Goal: Task Accomplishment & Management: Manage account settings

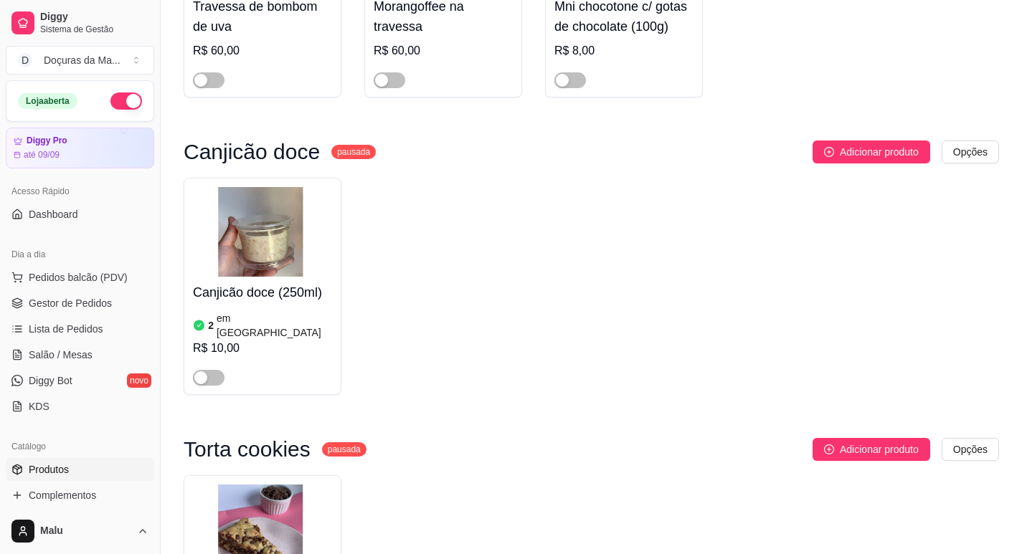
scroll to position [9693, 0]
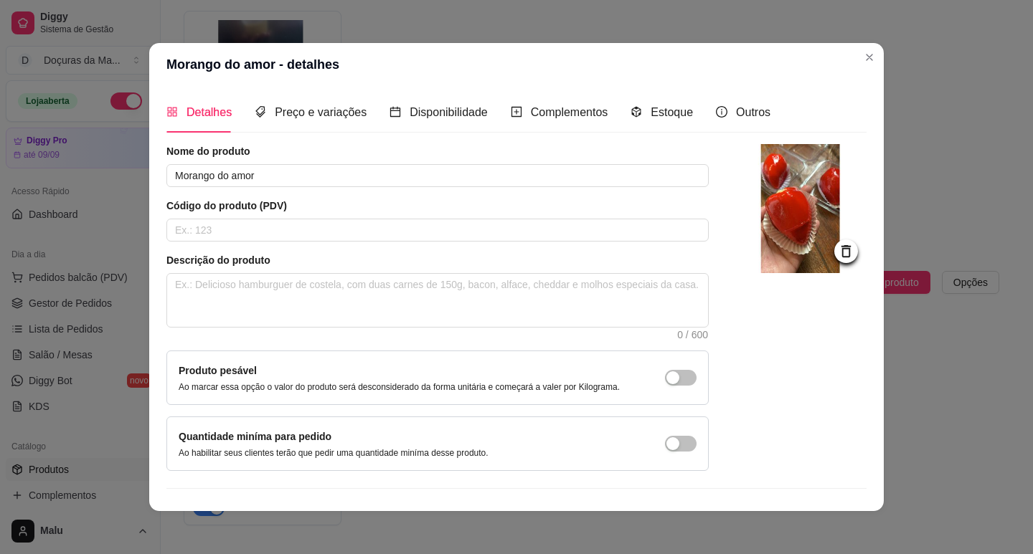
click at [617, 117] on div "Detalhes Preço e variações Disponibilidade Complementos Estoque Outros" at bounding box center [468, 112] width 604 height 41
click at [636, 118] on div "Estoque" at bounding box center [661, 112] width 62 height 18
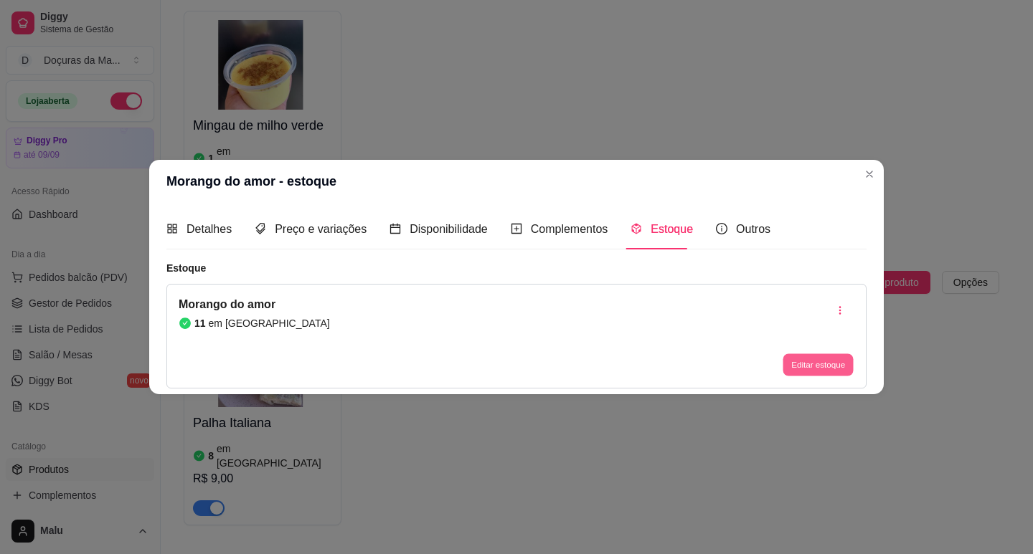
click at [825, 372] on button "Editar estoque" at bounding box center [817, 365] width 70 height 22
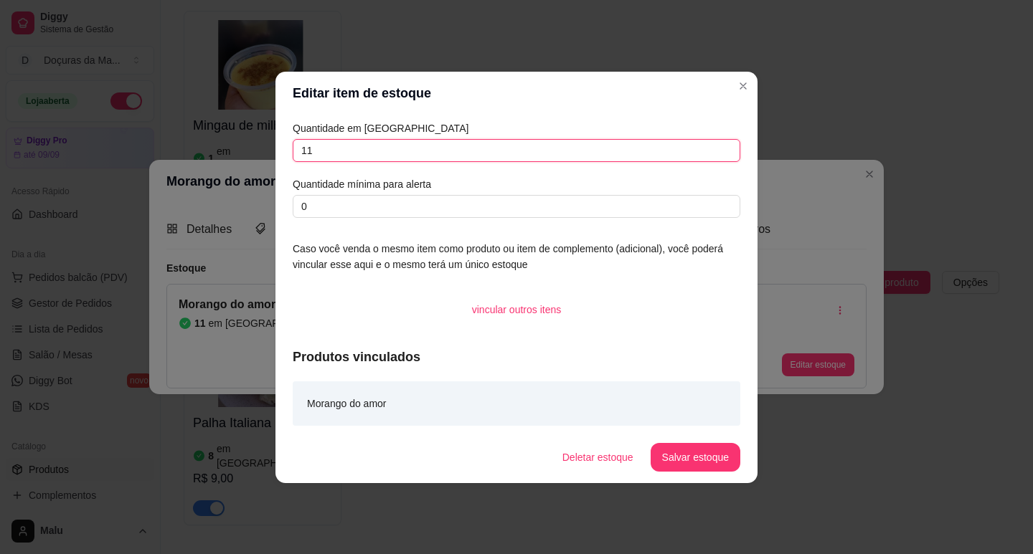
click at [333, 153] on input "11" at bounding box center [517, 150] width 448 height 23
type input "1"
type input "10"
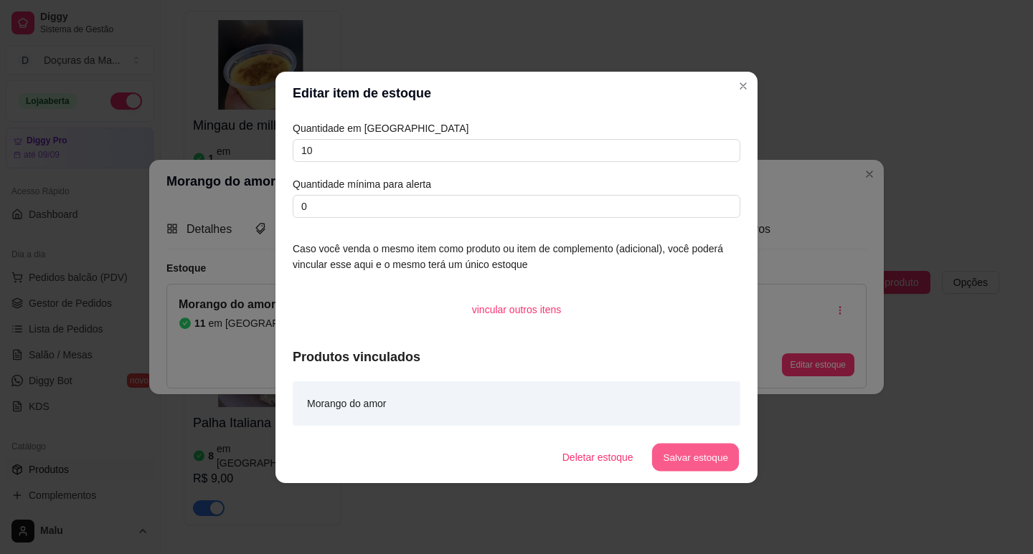
click at [707, 461] on button "Salvar estoque" at bounding box center [694, 457] width 87 height 28
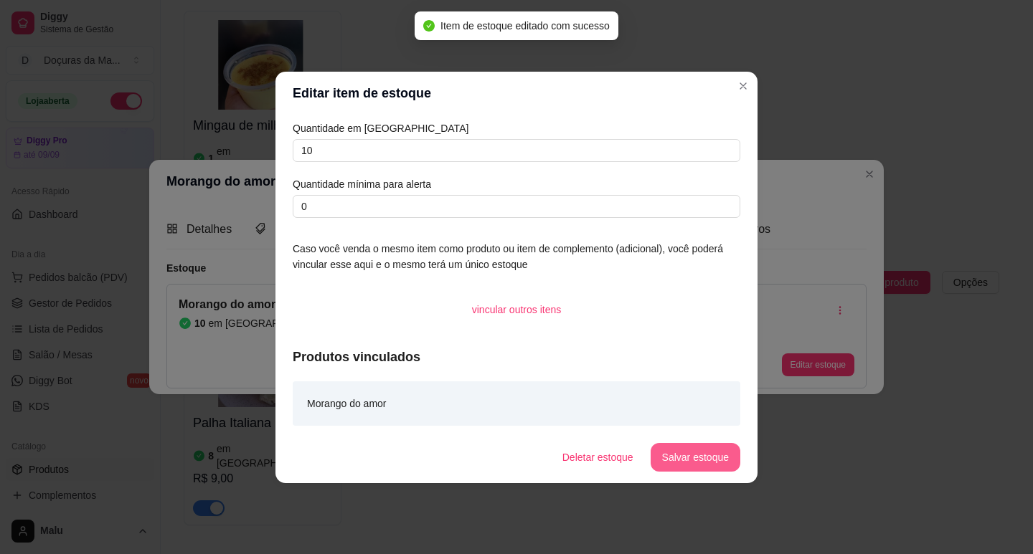
click at [691, 450] on button "Salvar estoque" at bounding box center [695, 457] width 90 height 29
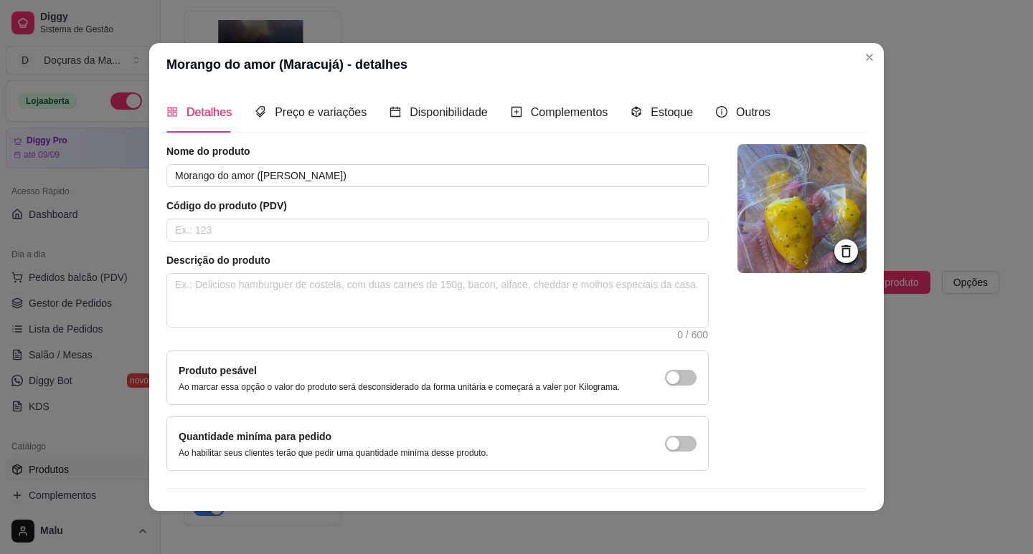
click at [640, 116] on div "Estoque" at bounding box center [661, 112] width 62 height 41
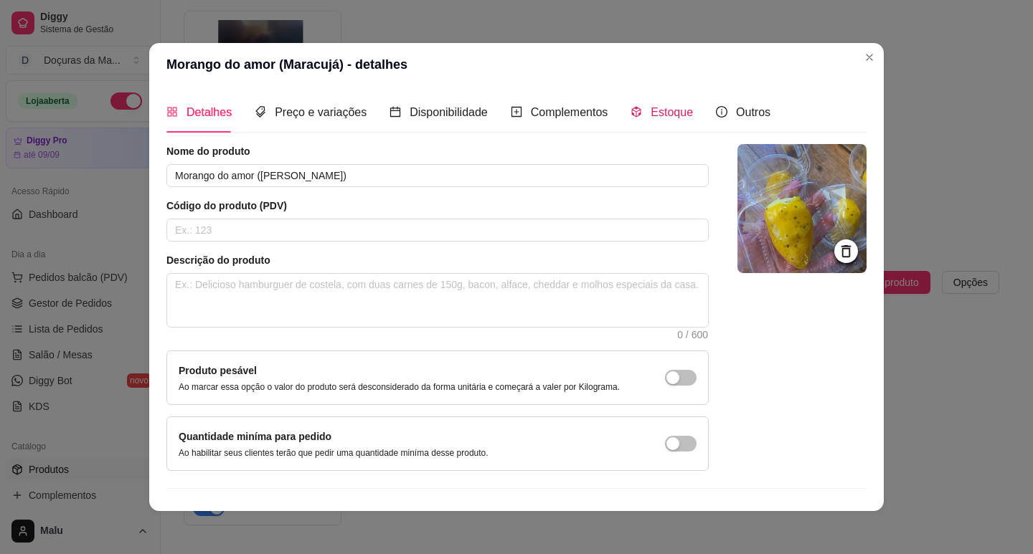
drag, startPoint x: 663, startPoint y: 119, endPoint x: 730, endPoint y: 242, distance: 139.9
click at [665, 118] on span "Estoque" at bounding box center [671, 112] width 42 height 12
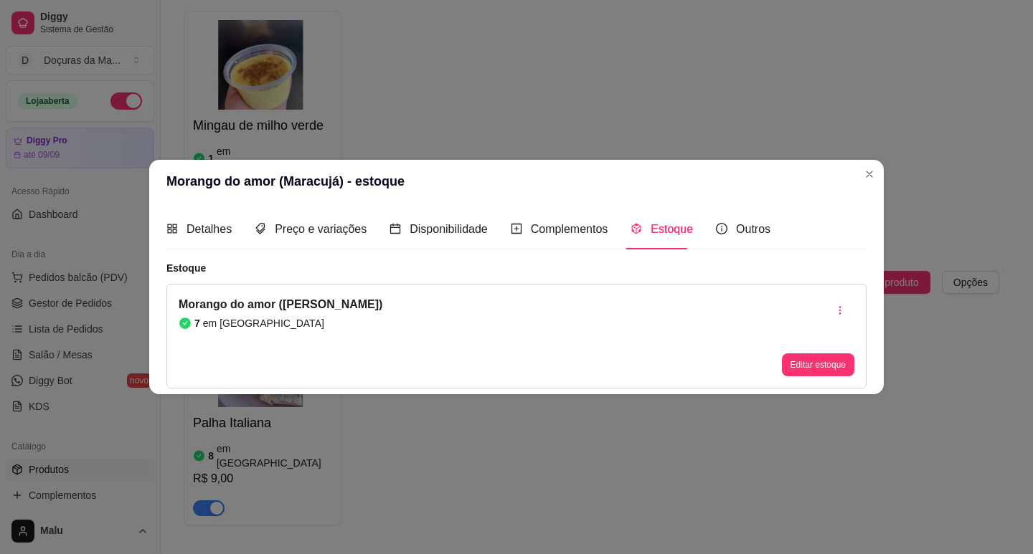
click at [827, 371] on button "Editar estoque" at bounding box center [818, 365] width 72 height 23
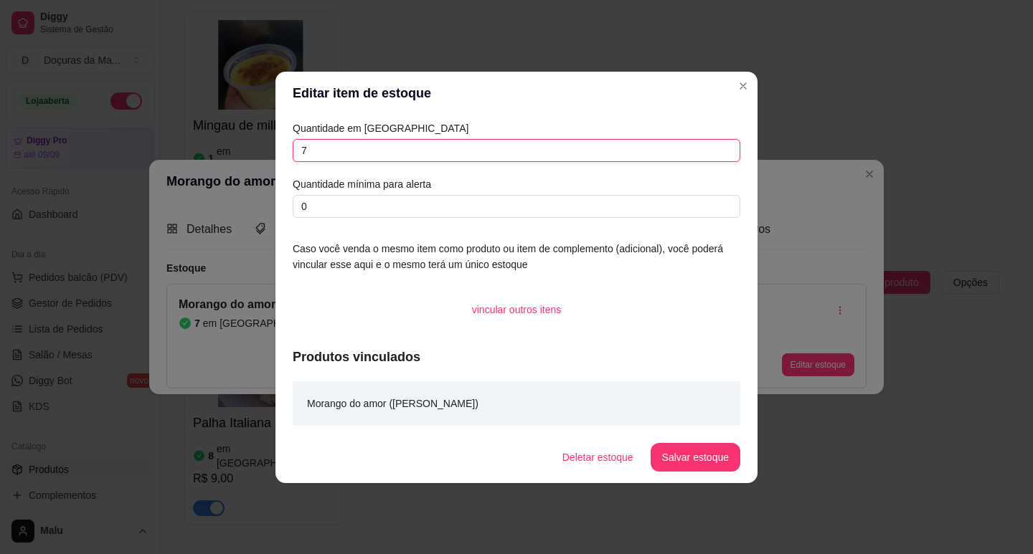
click at [416, 149] on input "7" at bounding box center [517, 150] width 448 height 23
type input "6"
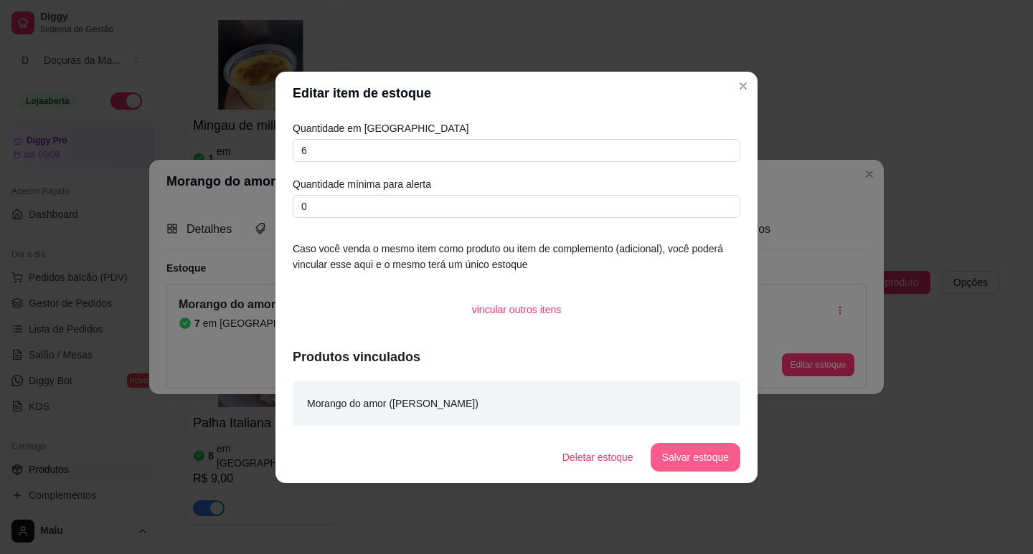
click at [726, 460] on button "Salvar estoque" at bounding box center [695, 457] width 90 height 29
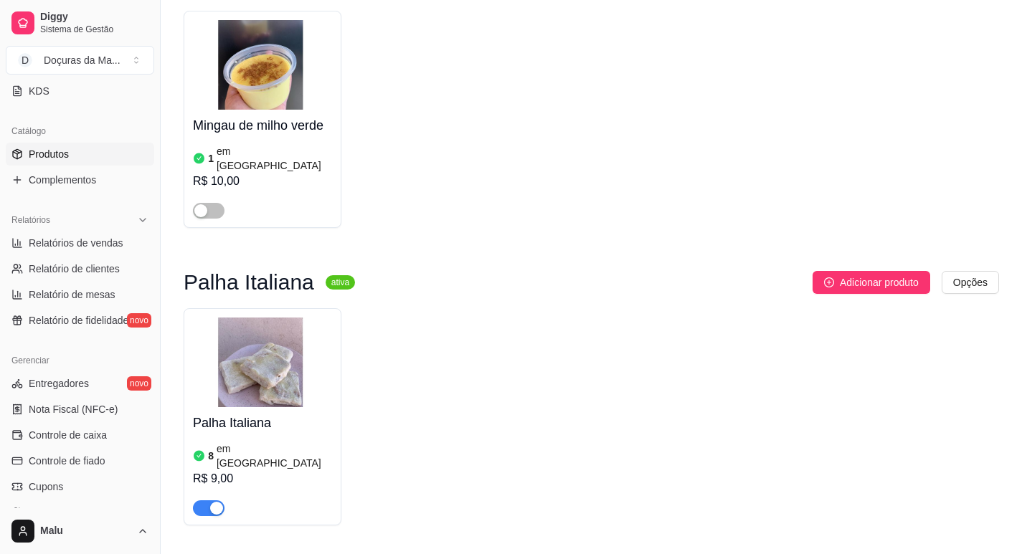
scroll to position [478, 0]
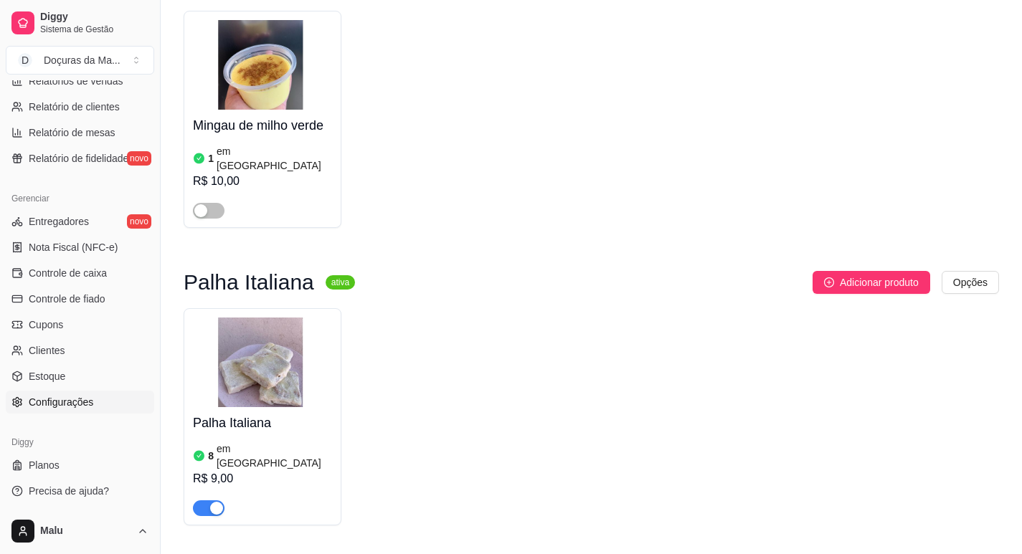
click at [39, 392] on link "Configurações" at bounding box center [80, 402] width 148 height 23
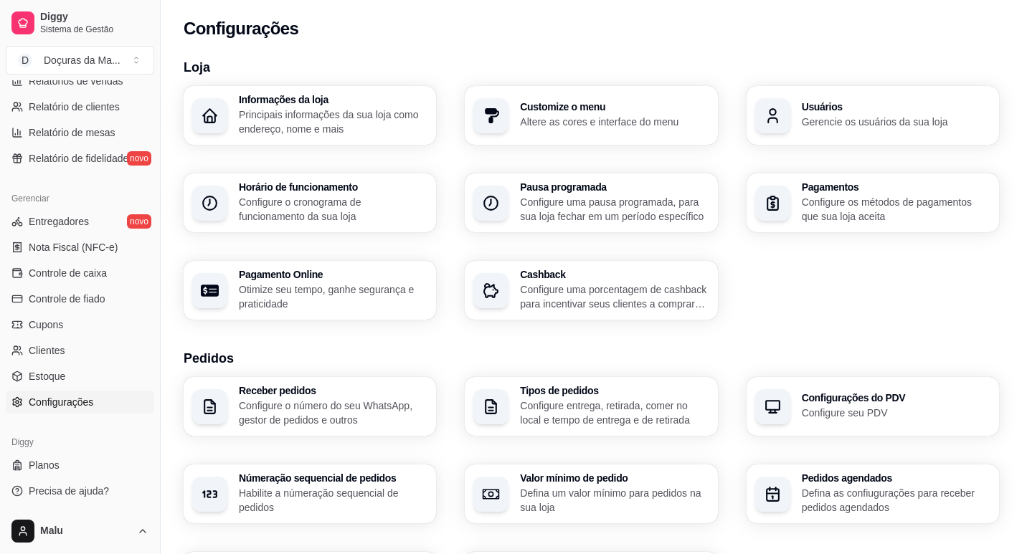
click at [290, 217] on p "Configure o cronograma de funcionamento da sua loja" at bounding box center [333, 209] width 189 height 29
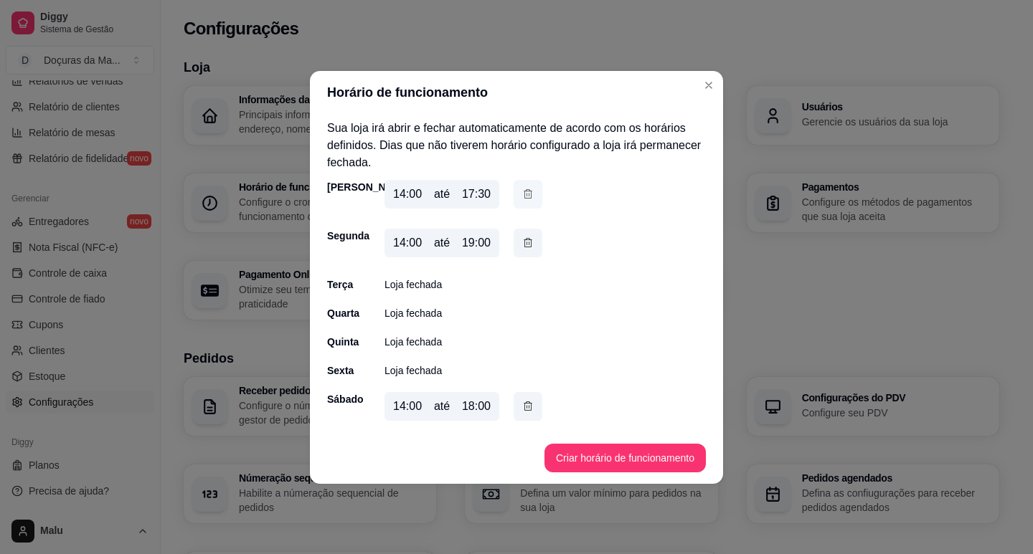
click at [523, 192] on icon "button" at bounding box center [527, 194] width 11 height 16
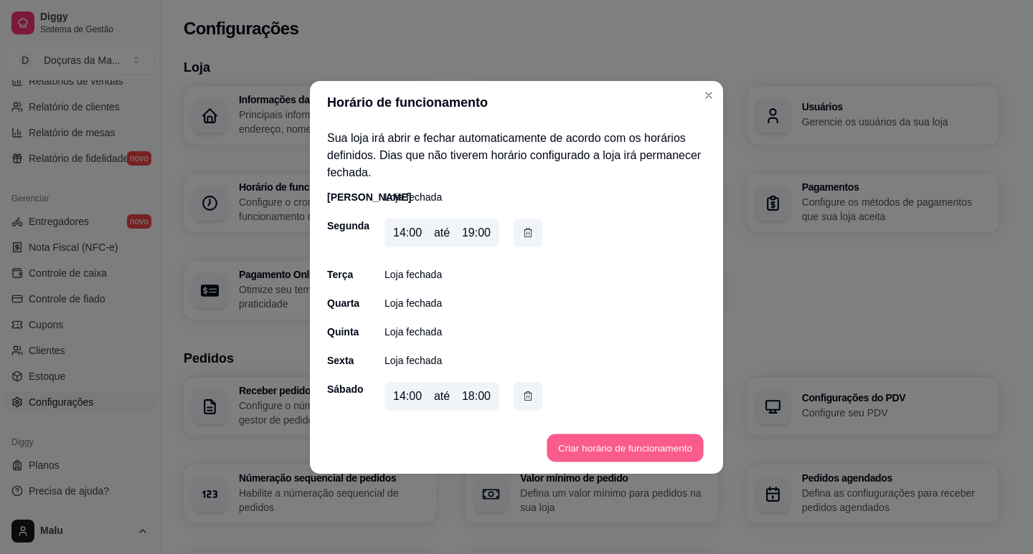
click at [596, 436] on button "Criar horário de funcionamento" at bounding box center [624, 448] width 156 height 28
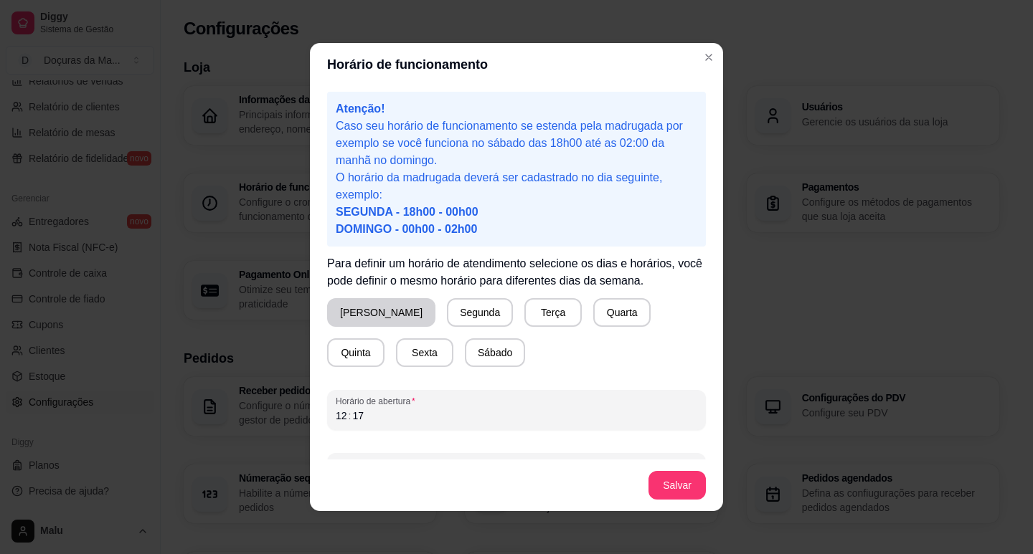
click at [384, 306] on button "[PERSON_NAME]" at bounding box center [381, 312] width 108 height 29
click at [390, 421] on div "12 : 17" at bounding box center [516, 415] width 361 height 17
click at [387, 421] on div "12 : 17" at bounding box center [516, 415] width 361 height 17
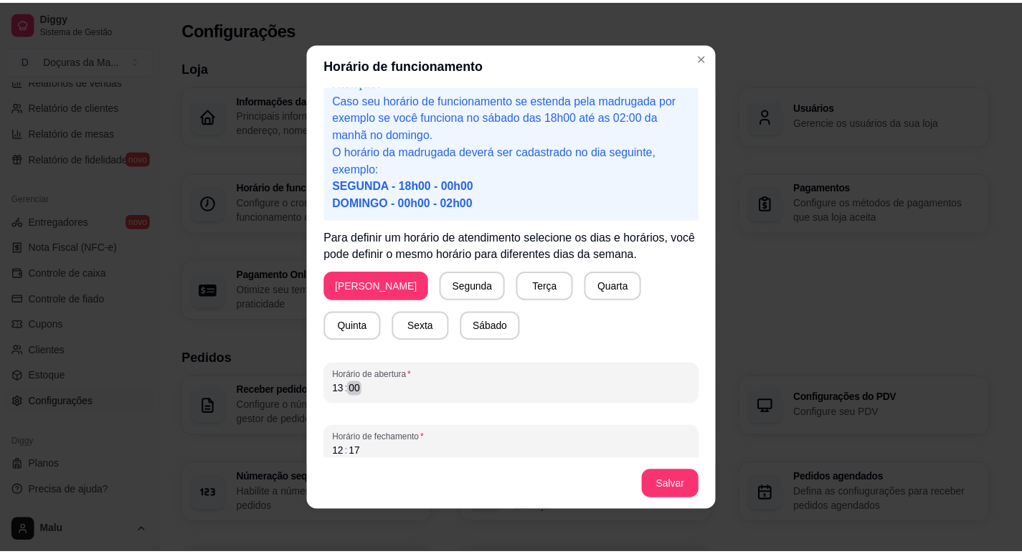
scroll to position [39, 0]
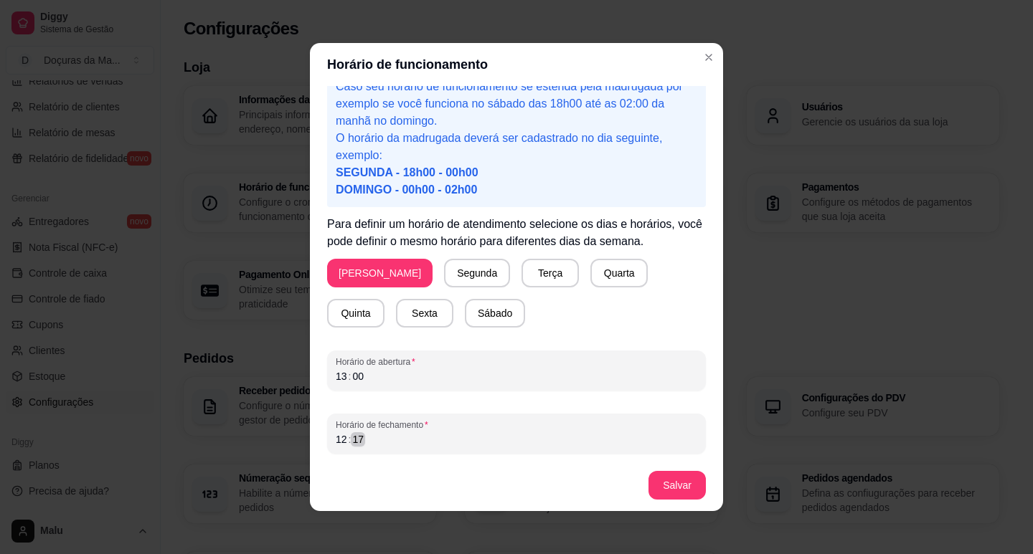
click at [365, 440] on div "12 : 17" at bounding box center [516, 439] width 361 height 17
click at [652, 490] on button "Salvar" at bounding box center [677, 486] width 56 height 28
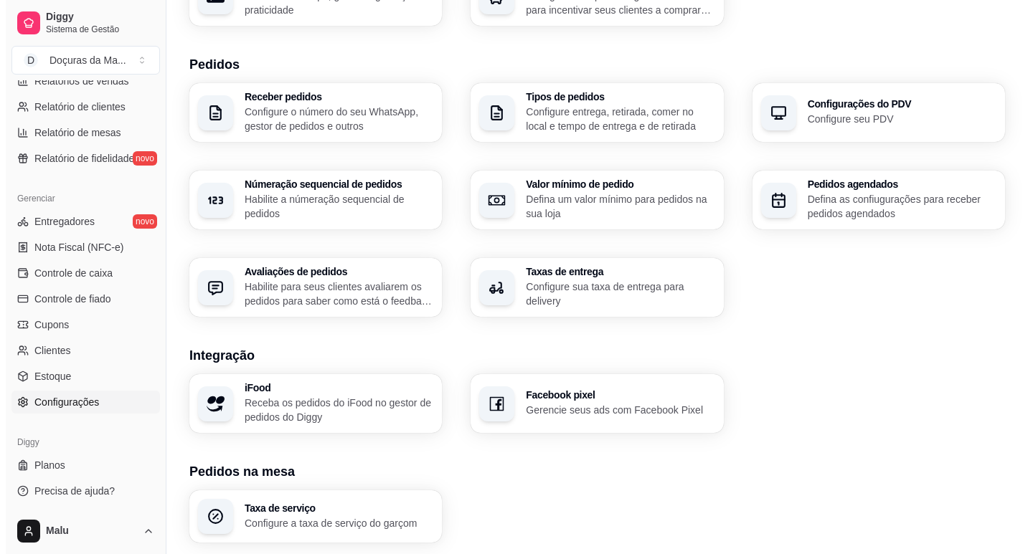
scroll to position [239, 0]
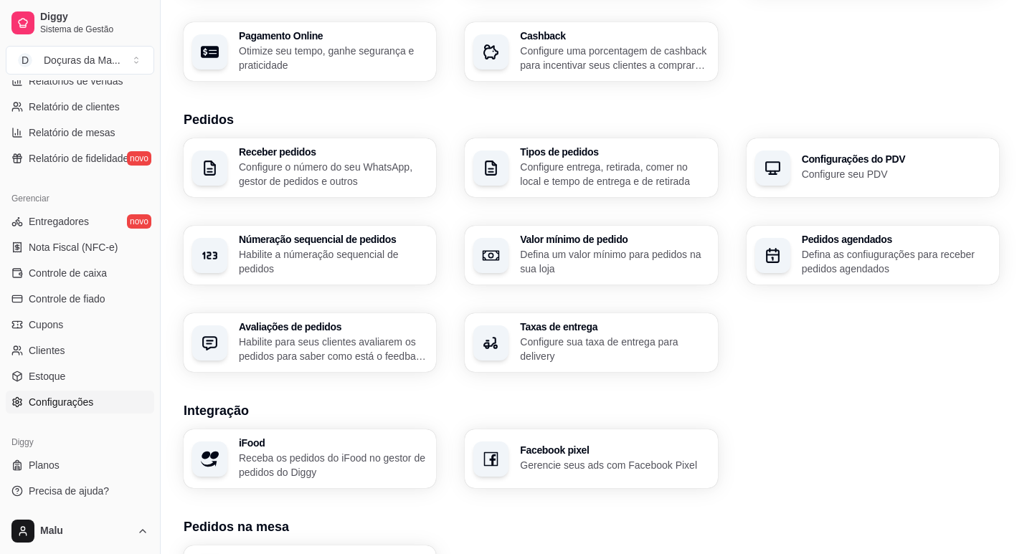
click at [526, 336] on p "Configure sua taxa de entrega para delivery" at bounding box center [614, 349] width 189 height 29
click at [583, 158] on div "Tipos de pedidos Configure entrega, retirada, comer no local e tempo de entrega…" at bounding box center [614, 168] width 189 height 42
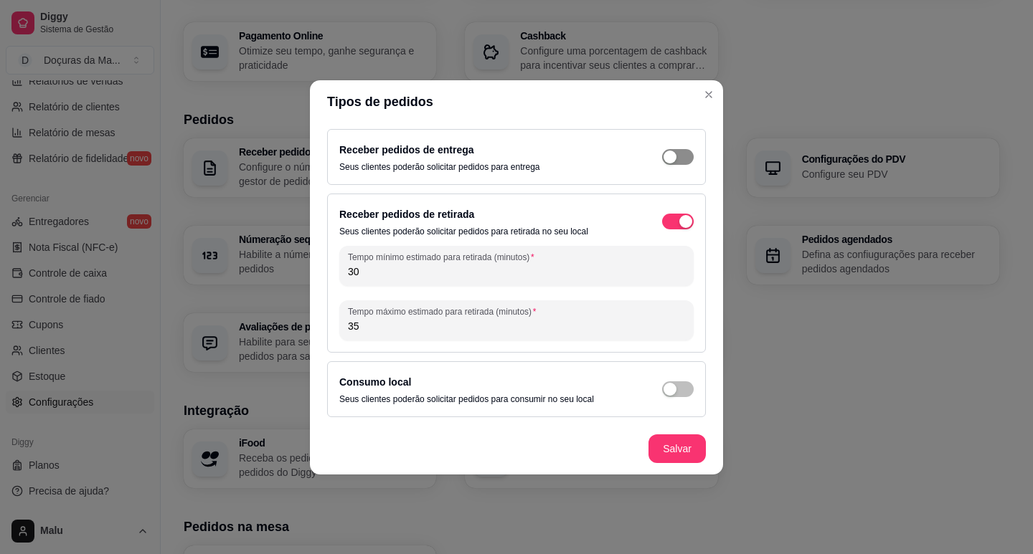
click at [683, 160] on span "button" at bounding box center [678, 157] width 32 height 16
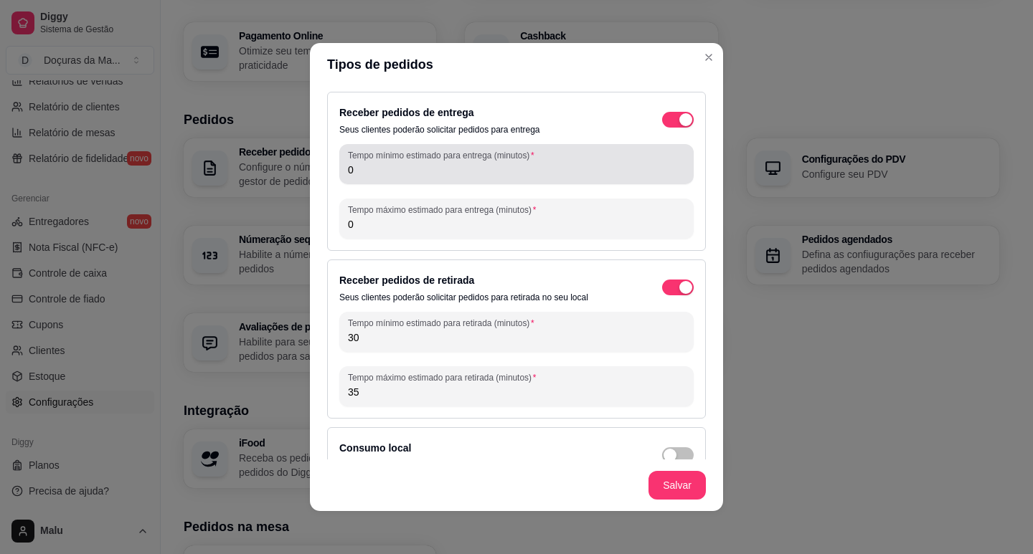
click at [396, 163] on input "0" at bounding box center [516, 170] width 337 height 14
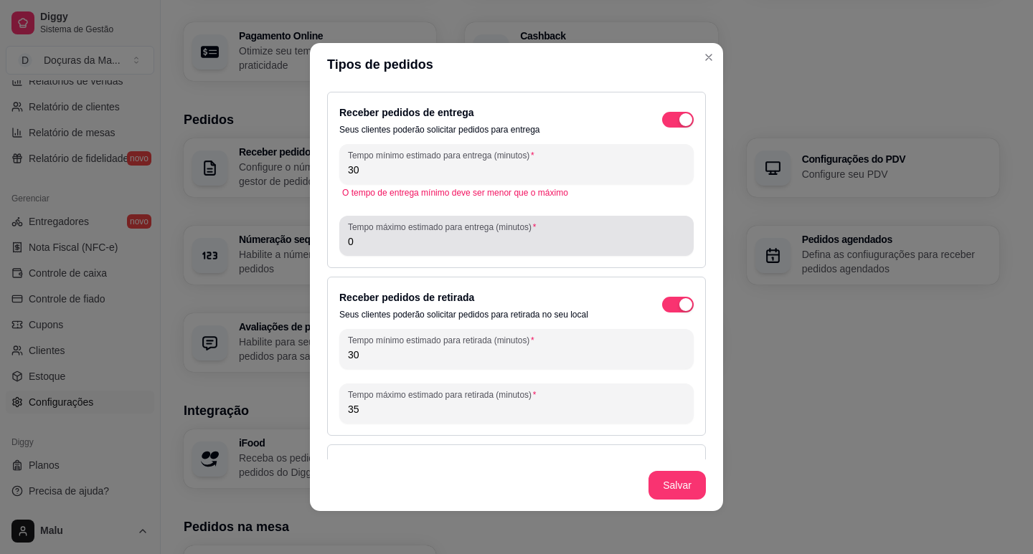
type input "30"
click at [403, 240] on input "0" at bounding box center [516, 242] width 337 height 14
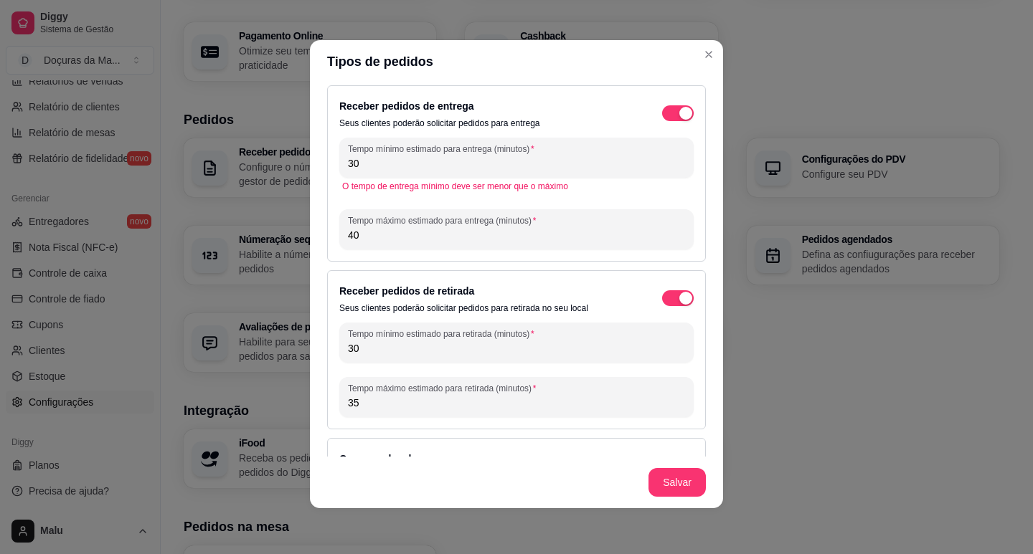
scroll to position [0, 0]
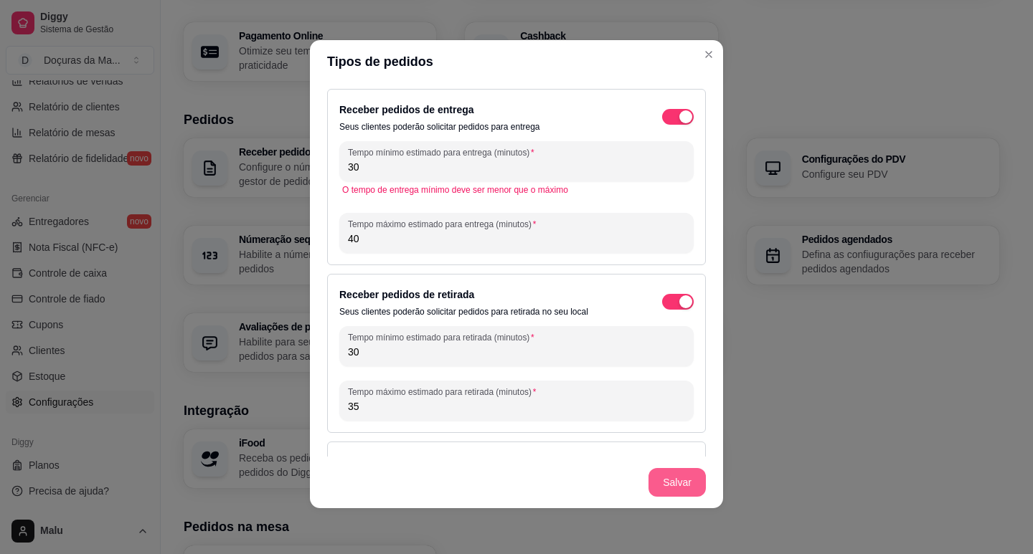
type input "40"
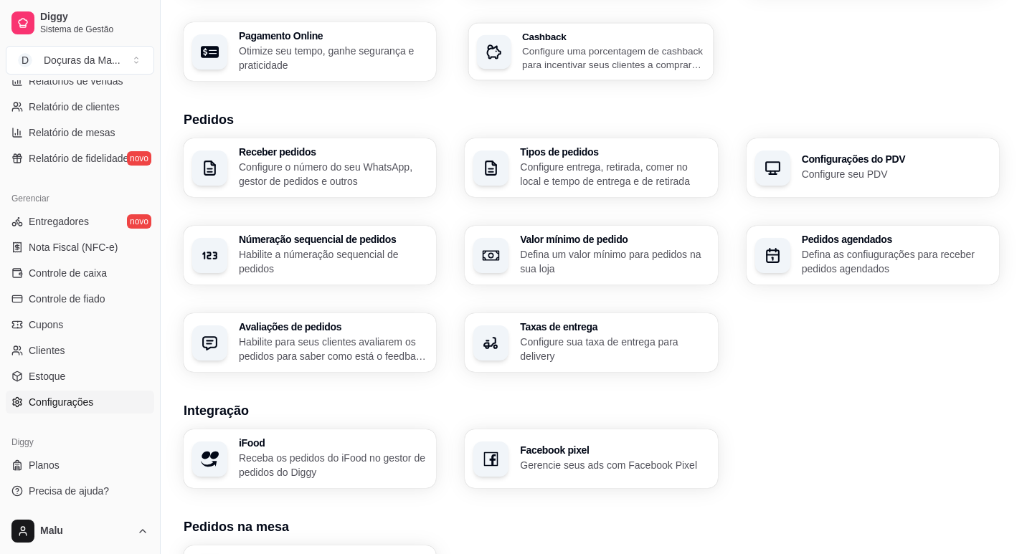
click at [699, 60] on p "Configure uma porcentagem de cashback para incentivar seus clientes a comprarem…" at bounding box center [613, 58] width 183 height 28
click at [572, 156] on h3 "Tipos de pedidos" at bounding box center [613, 153] width 183 height 10
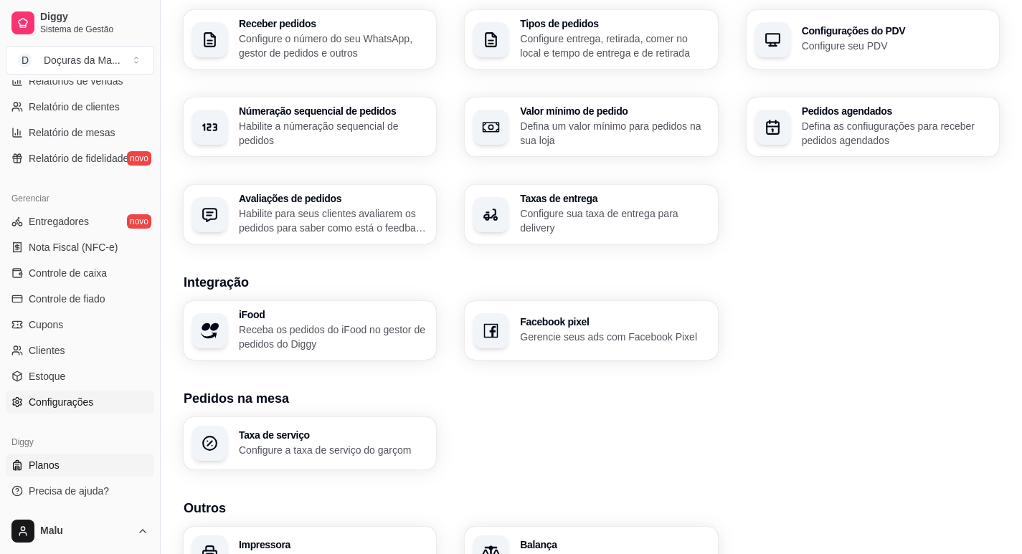
scroll to position [450, 0]
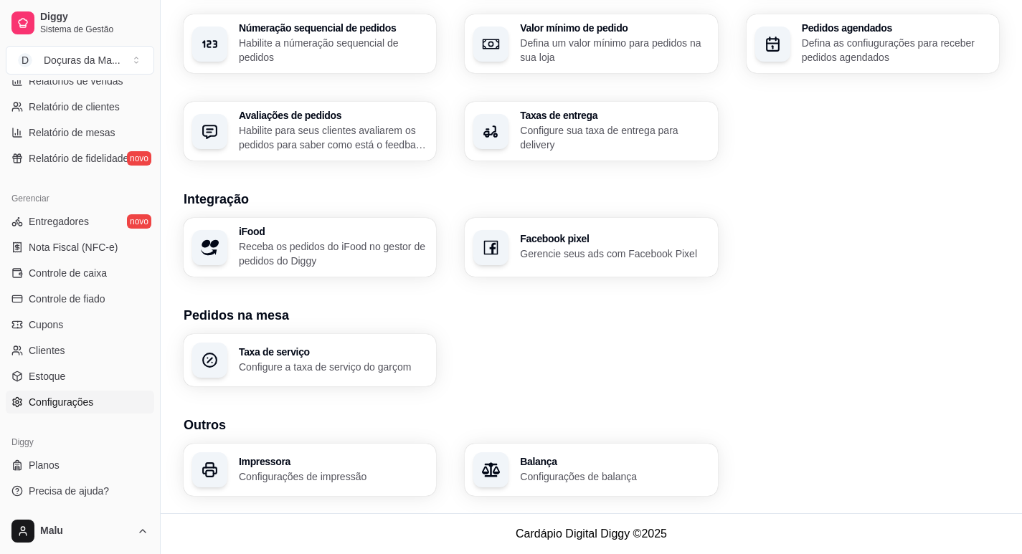
click at [54, 311] on ul "Entregadores novo Nota Fiscal (NFC-e) Controle de caixa Controle de fiado Cupon…" at bounding box center [80, 312] width 148 height 204
click at [49, 325] on span "Cupons" at bounding box center [46, 325] width 34 height 14
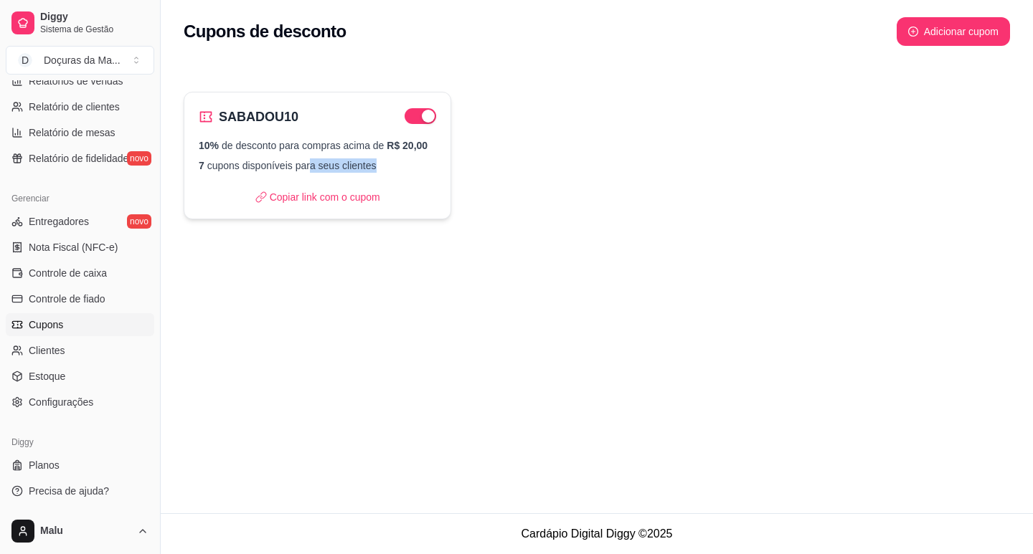
click at [308, 181] on div "SABADOU10 10% de desconto para compras acima de R$ 20,00 7 cupons disponíveis p…" at bounding box center [318, 156] width 268 height 128
select select "PERCENTAGE"
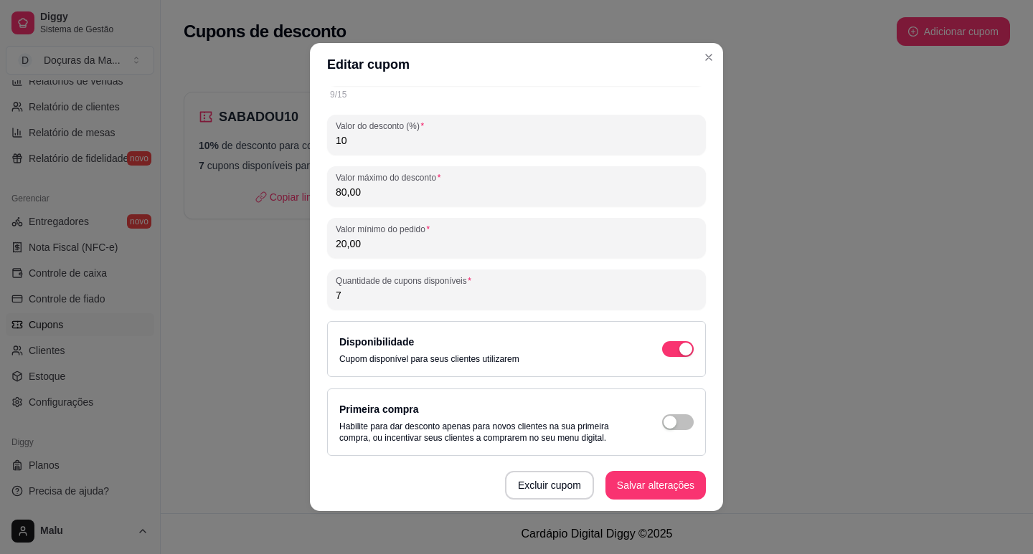
scroll to position [179, 0]
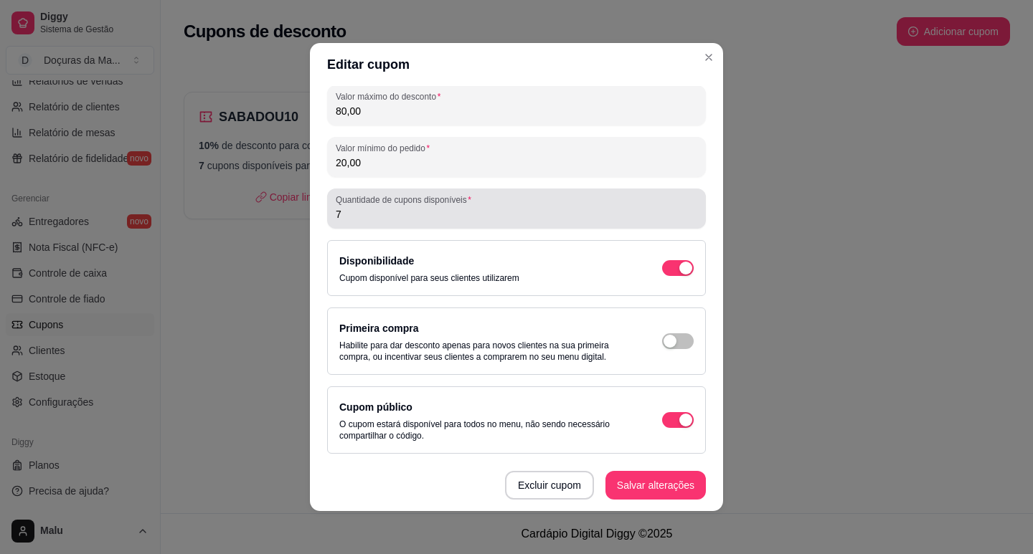
click at [361, 204] on label "Quantidade de cupons disponíveis" at bounding box center [406, 200] width 141 height 12
click at [361, 207] on input "7" at bounding box center [516, 214] width 361 height 14
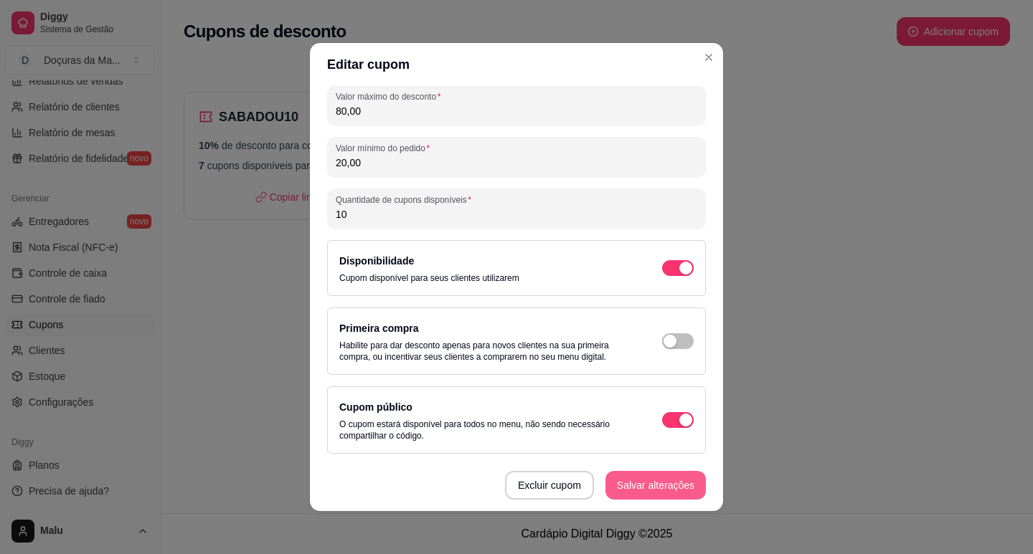
type input "10"
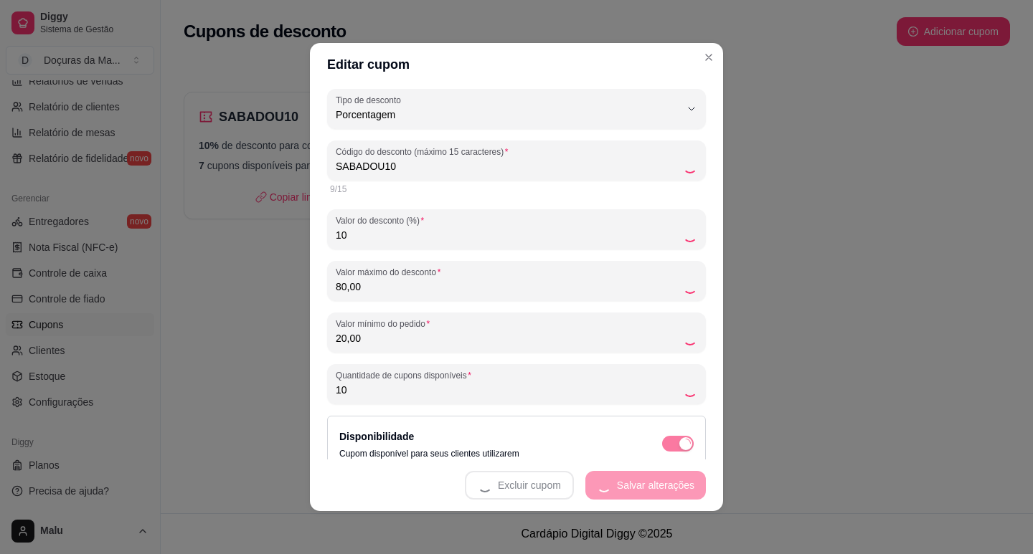
scroll to position [0, 0]
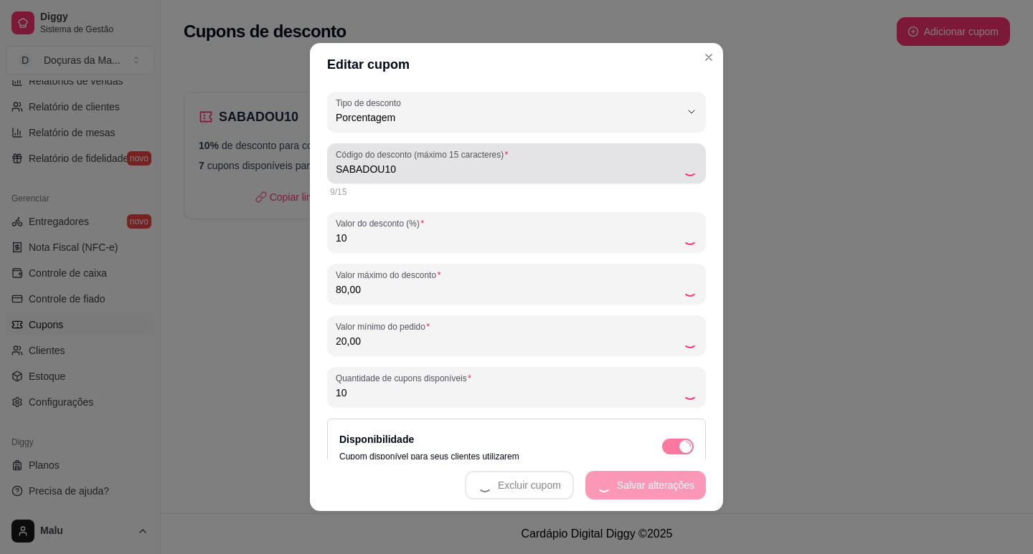
click at [411, 176] on div "SABADOU10" at bounding box center [516, 163] width 361 height 29
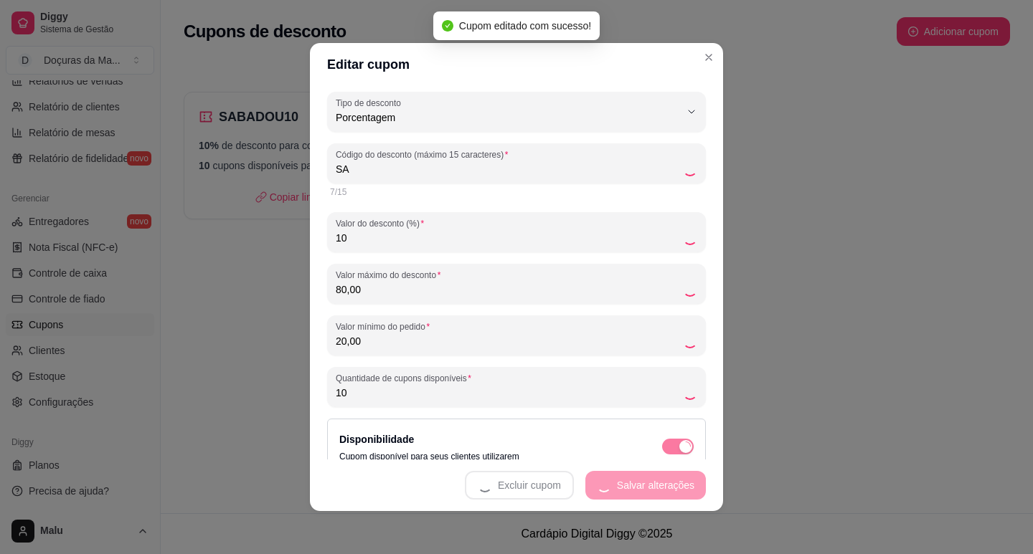
type input "S"
type input "DOMIN"
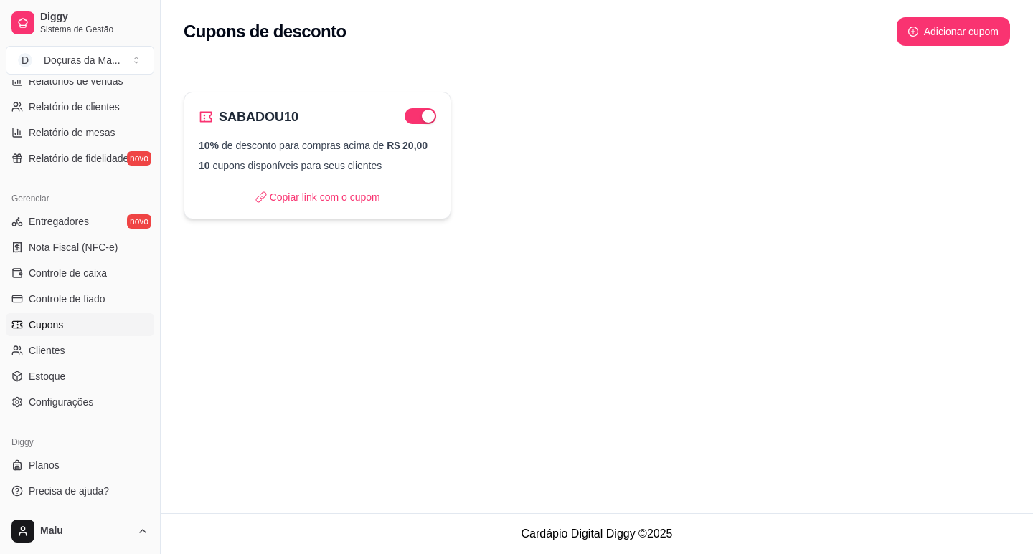
click at [404, 181] on div "SABADOU10 10% de desconto para compras acima de R$ 20,00 10 cupons disponíveis …" at bounding box center [318, 156] width 268 height 128
select select "PERCENTAGE"
click at [397, 166] on input "SABADOU10" at bounding box center [516, 169] width 361 height 14
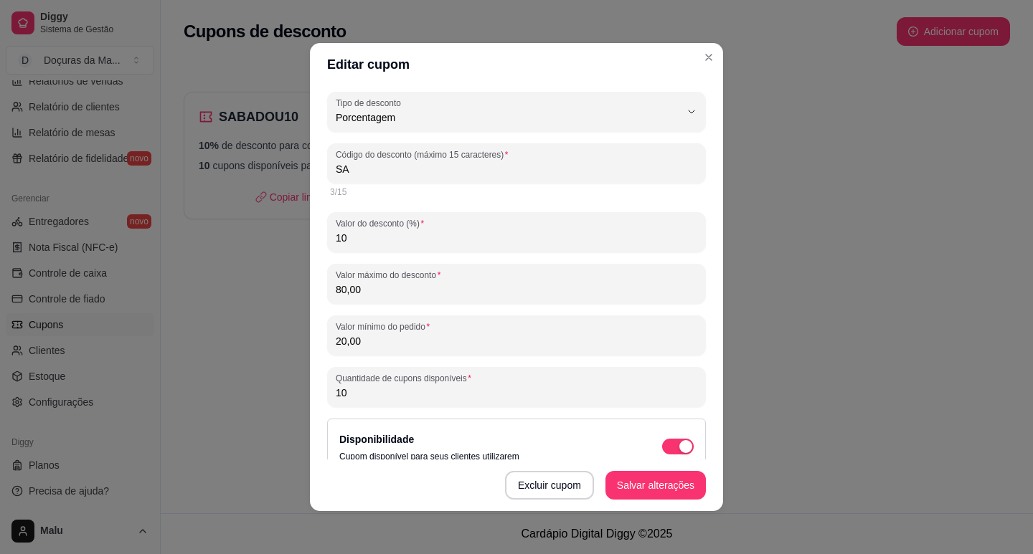
type input "S"
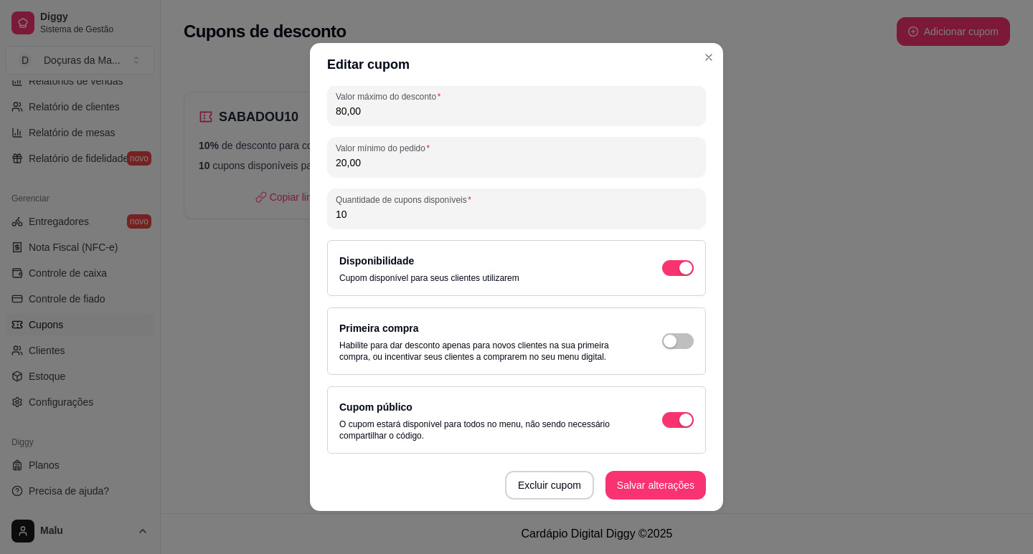
scroll to position [3, 0]
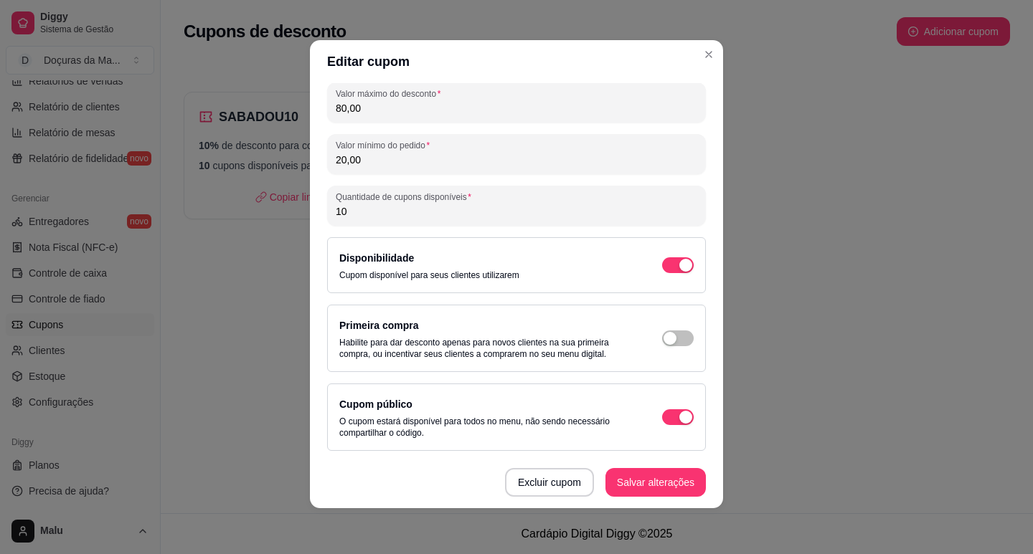
type input "DOMINGOU10"
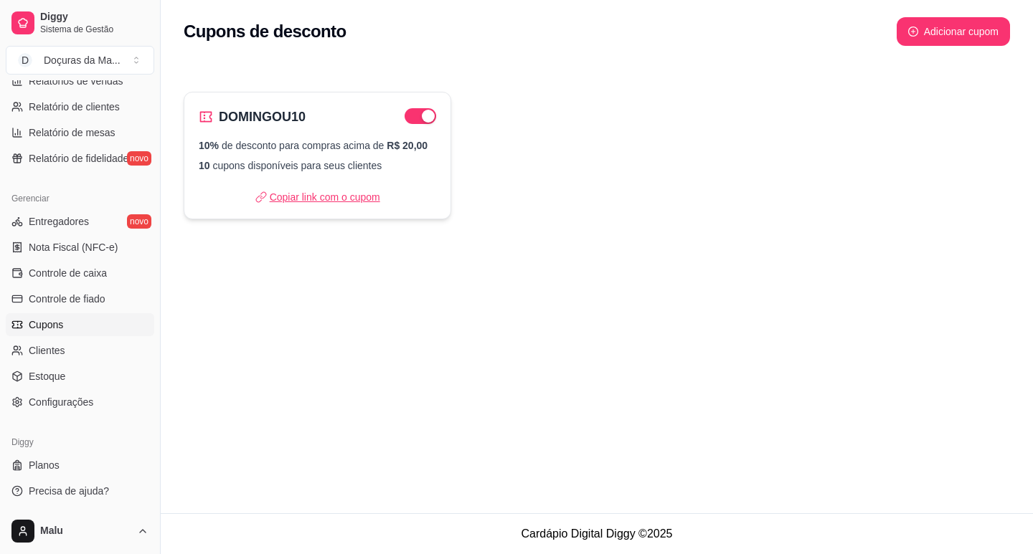
click at [359, 197] on p "Copiar link com o cupom" at bounding box center [317, 197] width 125 height 14
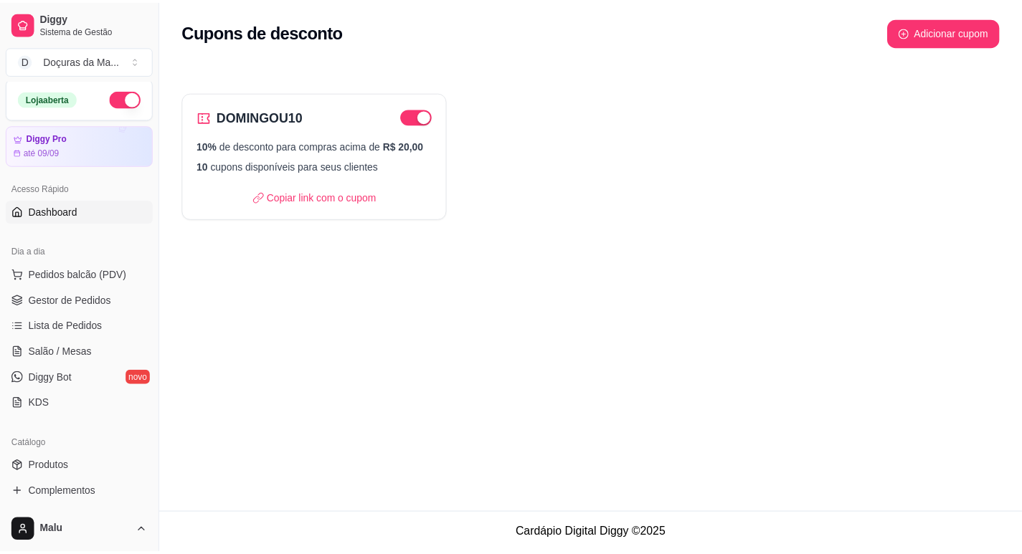
scroll to position [0, 0]
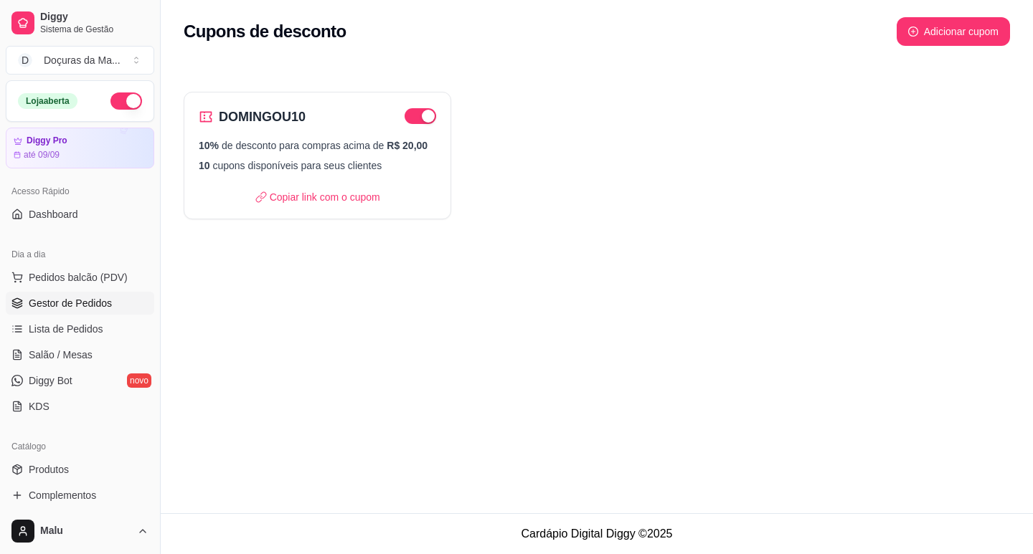
click at [47, 299] on span "Gestor de Pedidos" at bounding box center [70, 303] width 83 height 14
